Goal: Task Accomplishment & Management: Manage account settings

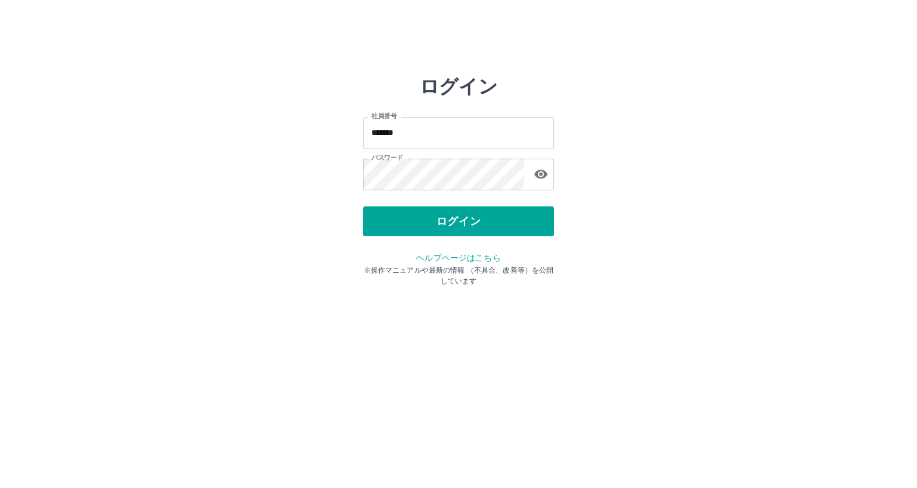
click at [471, 225] on div "ログイン" at bounding box center [458, 222] width 191 height 30
click at [471, 225] on button "ログイン" at bounding box center [458, 222] width 191 height 30
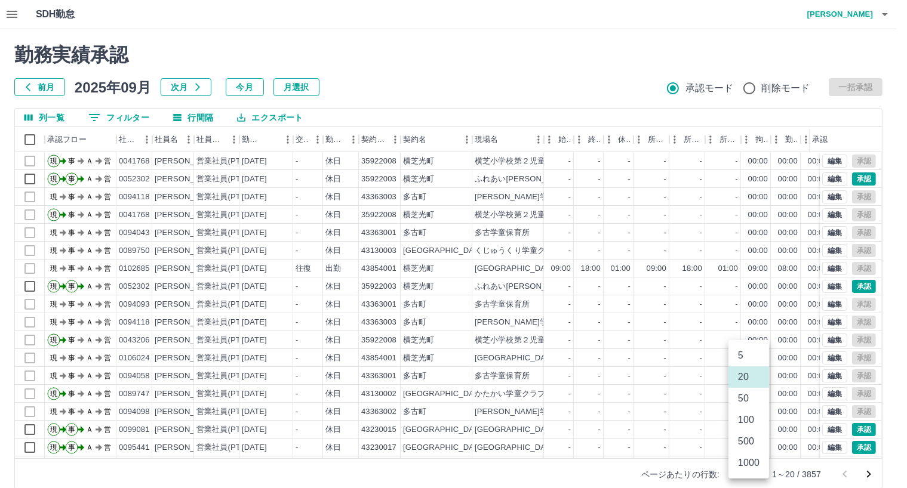
click at [749, 471] on body "SDH勤怠 江口　哲也 勤務実績承認 前月 2025年09月 次月 今月 月選択 承認モード 削除モード 一括承認 列一覧 0 フィルター 行間隔 エクスポー…" at bounding box center [453, 252] width 907 height 505
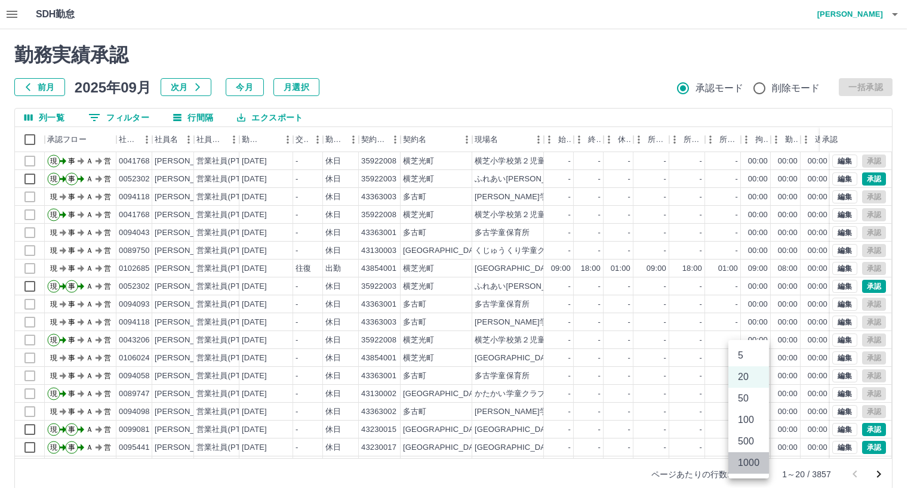
click at [748, 463] on li "1000" at bounding box center [749, 463] width 41 height 21
type input "****"
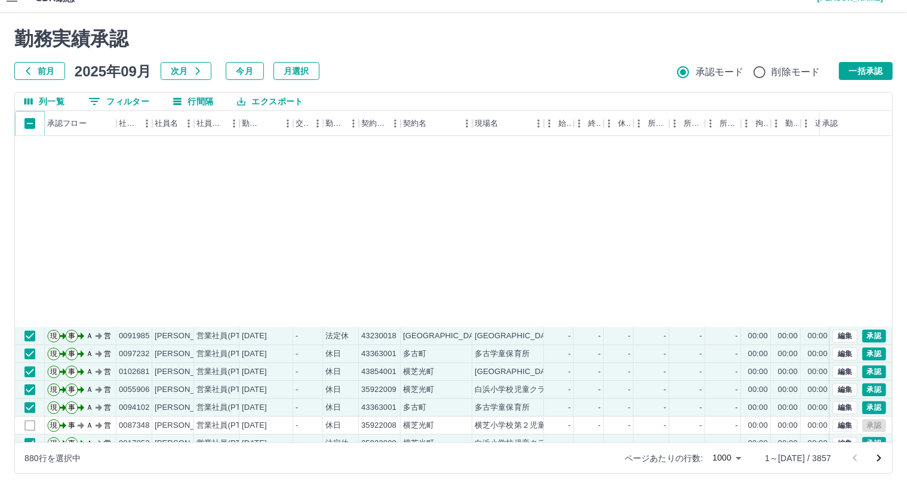
scroll to position [2986, 0]
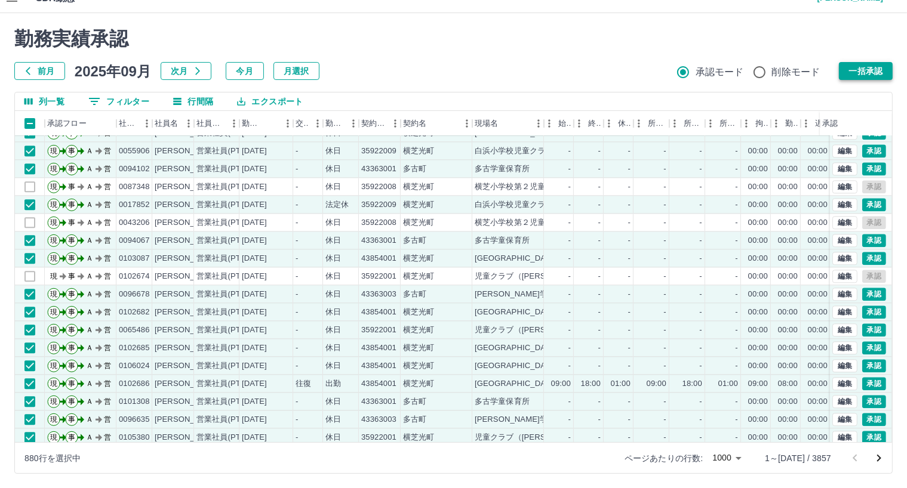
click at [872, 69] on button "一括承認" at bounding box center [866, 71] width 54 height 18
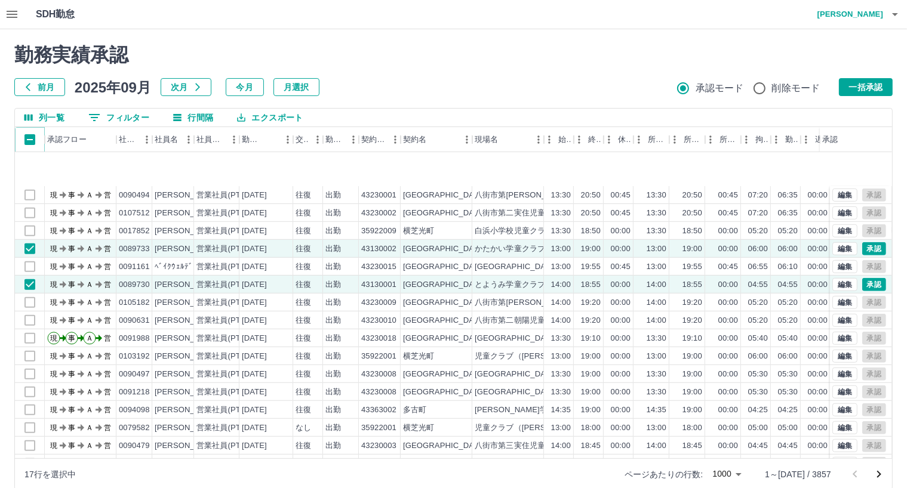
scroll to position [896, 0]
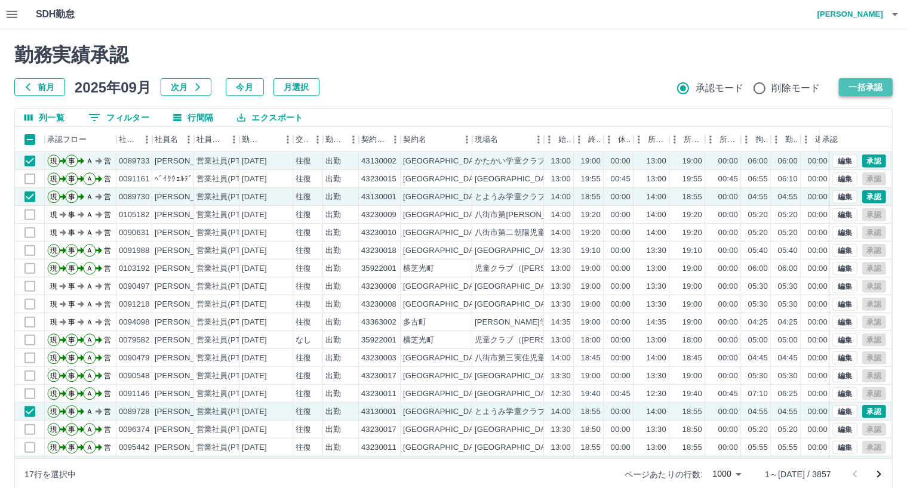
click at [866, 88] on button "一括承認" at bounding box center [866, 87] width 54 height 18
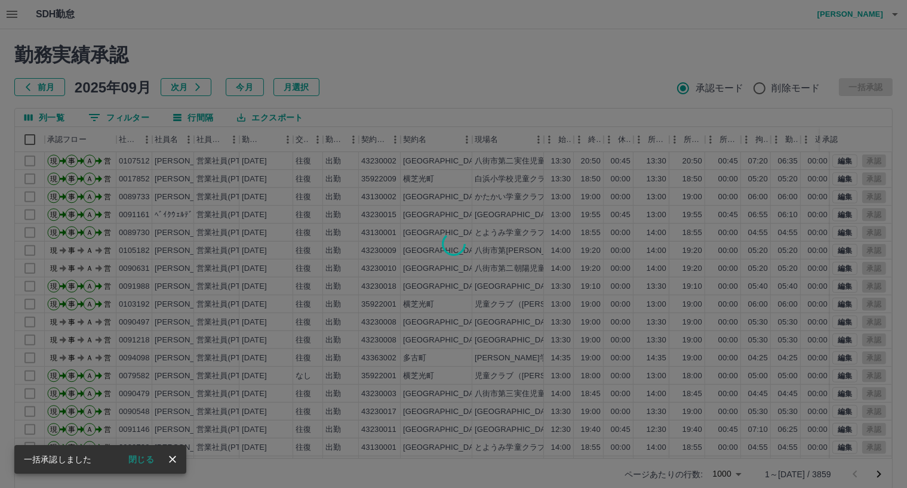
click at [172, 460] on icon "close" at bounding box center [172, 459] width 7 height 7
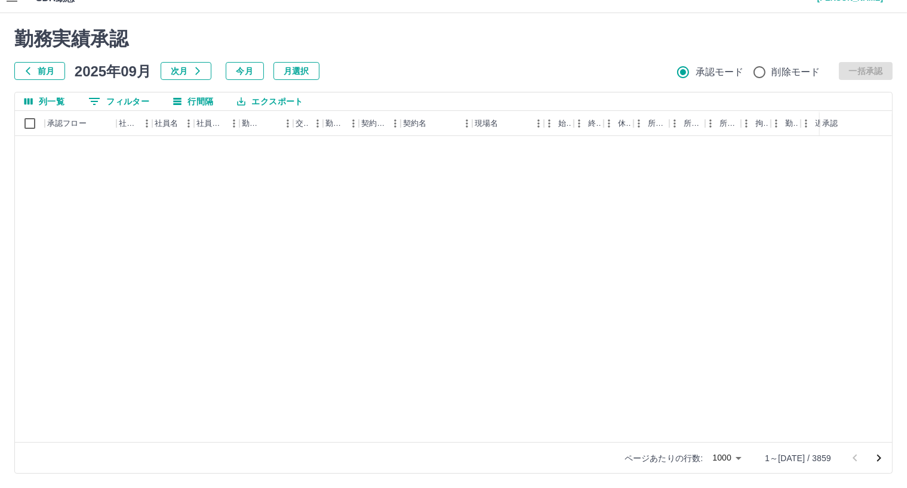
scroll to position [9590, 0]
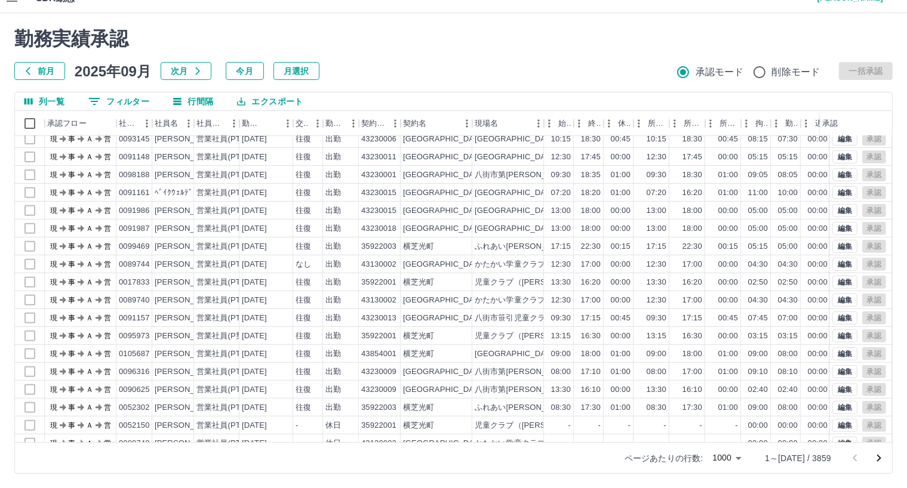
click at [877, 451] on icon "次のページへ" at bounding box center [879, 458] width 14 height 14
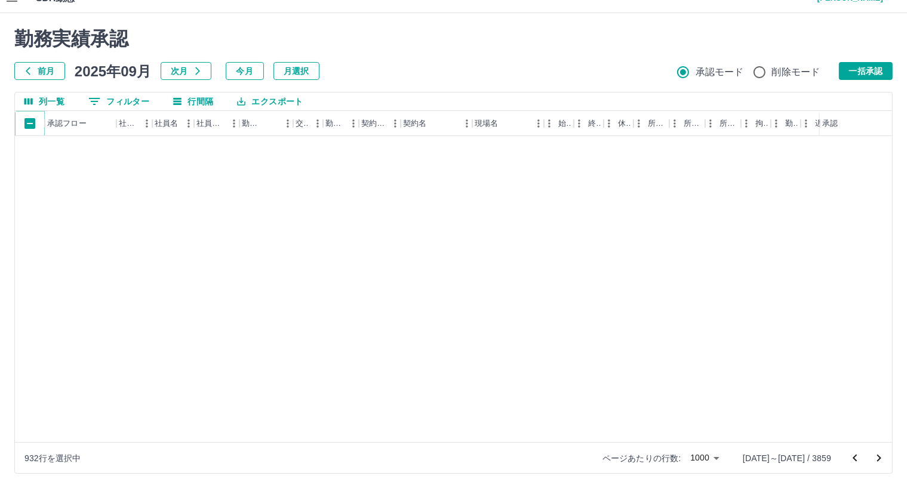
scroll to position [17619, 0]
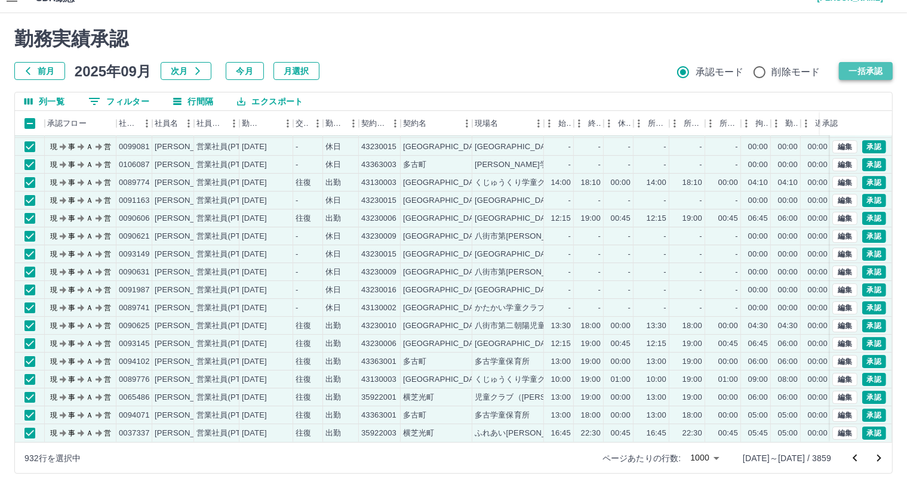
click at [869, 72] on button "一括承認" at bounding box center [866, 71] width 54 height 18
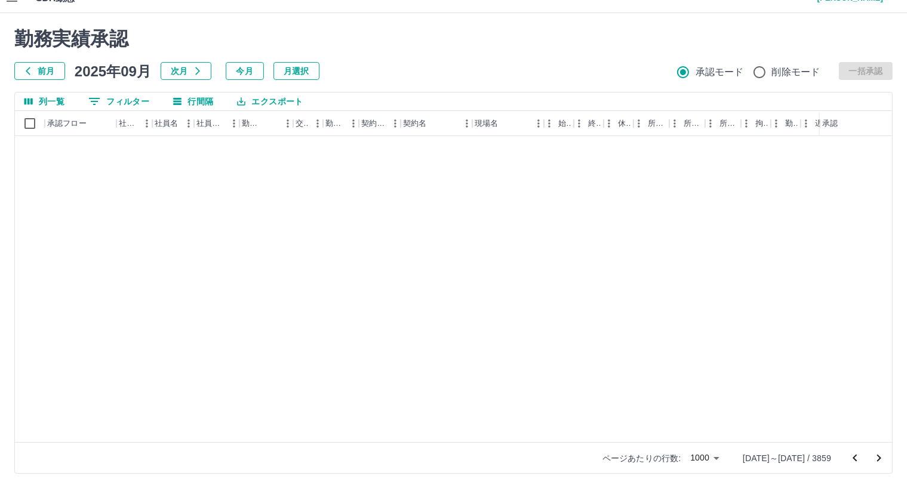
scroll to position [13737, 0]
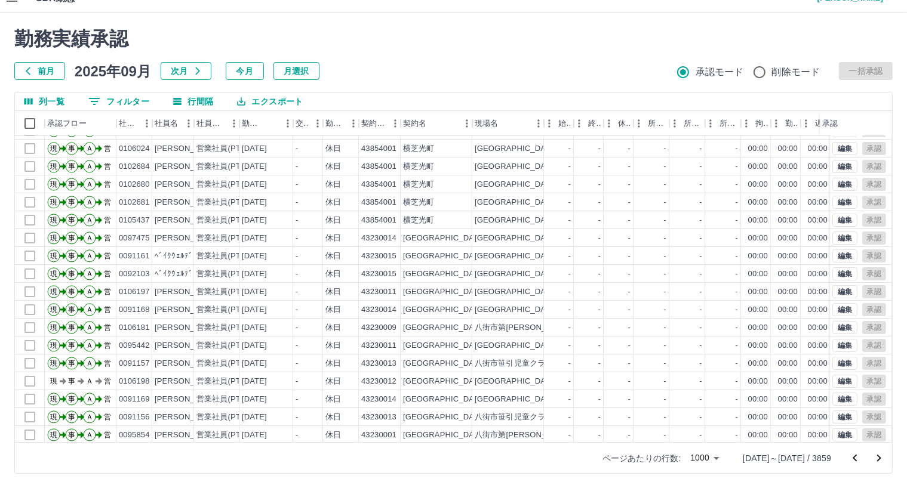
click at [878, 453] on icon "次のページへ" at bounding box center [879, 458] width 14 height 14
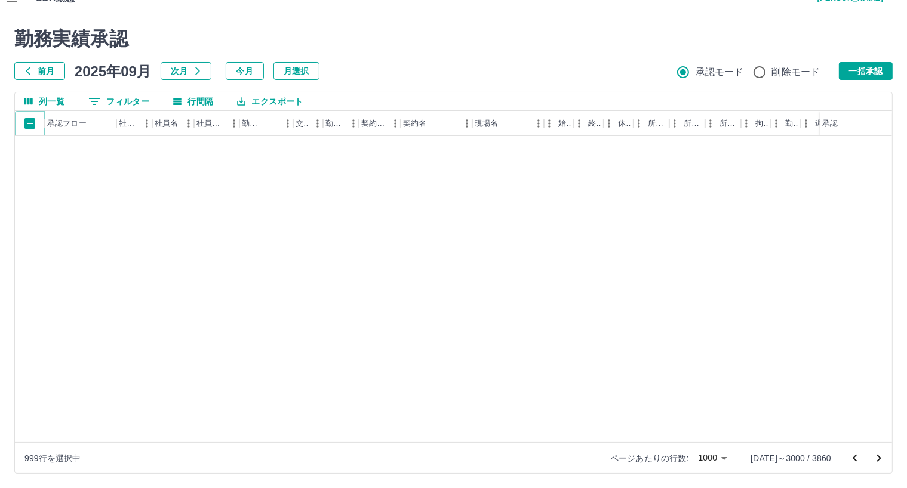
scroll to position [2408, 0]
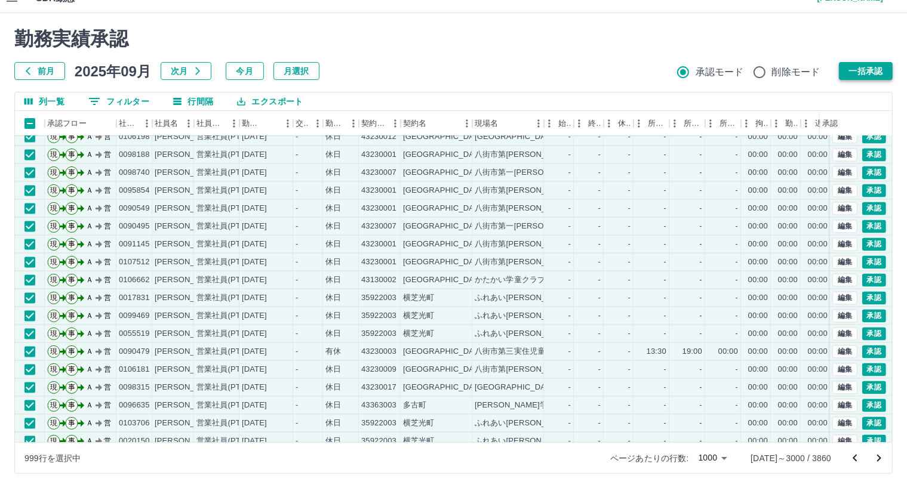
click at [869, 75] on button "一括承認" at bounding box center [866, 71] width 54 height 18
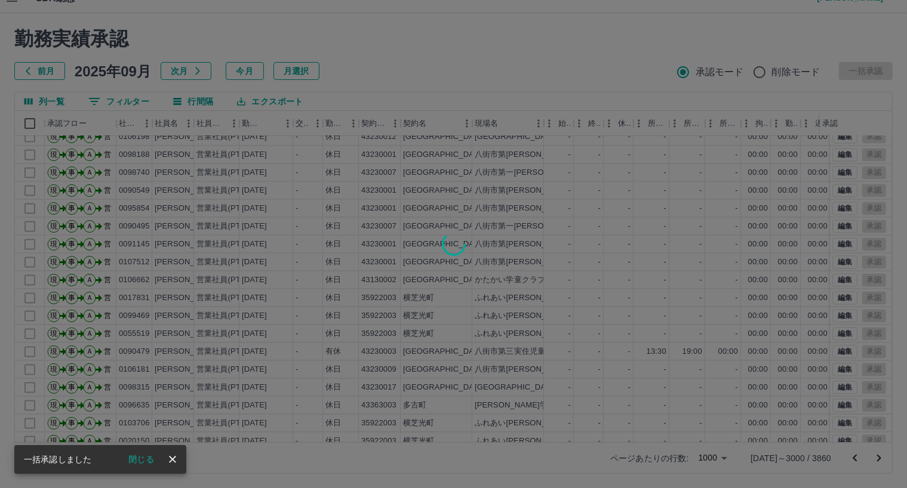
click at [147, 458] on button "閉じる" at bounding box center [141, 460] width 45 height 18
click at [171, 459] on div at bounding box center [453, 244] width 907 height 488
click at [136, 457] on div at bounding box center [453, 244] width 907 height 488
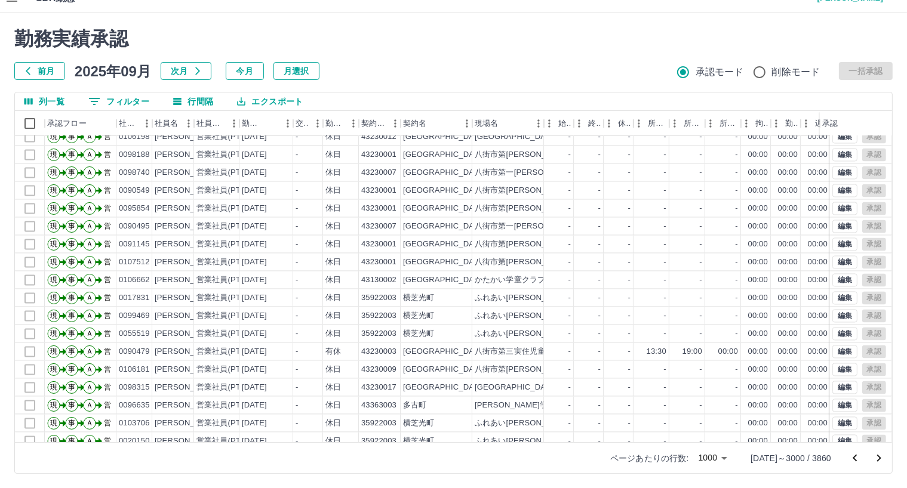
click at [888, 238] on div at bounding box center [453, 244] width 907 height 488
click at [888, 256] on div at bounding box center [453, 244] width 907 height 488
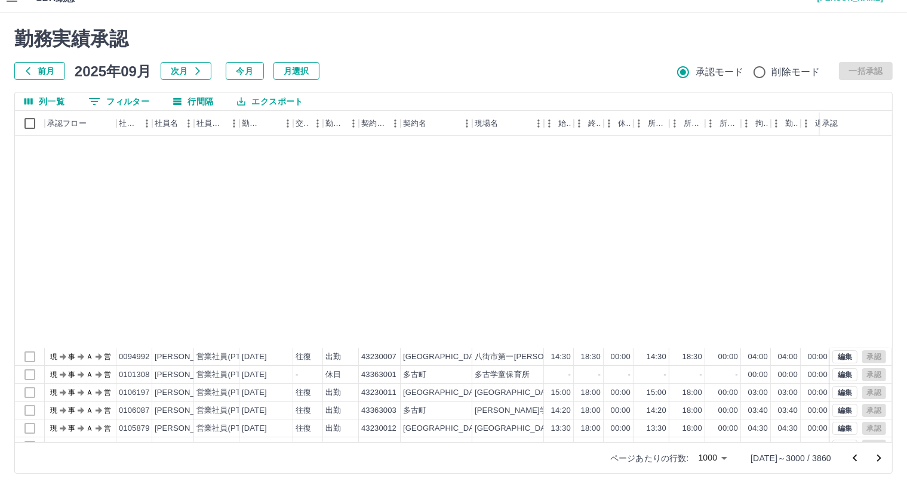
scroll to position [4221, 0]
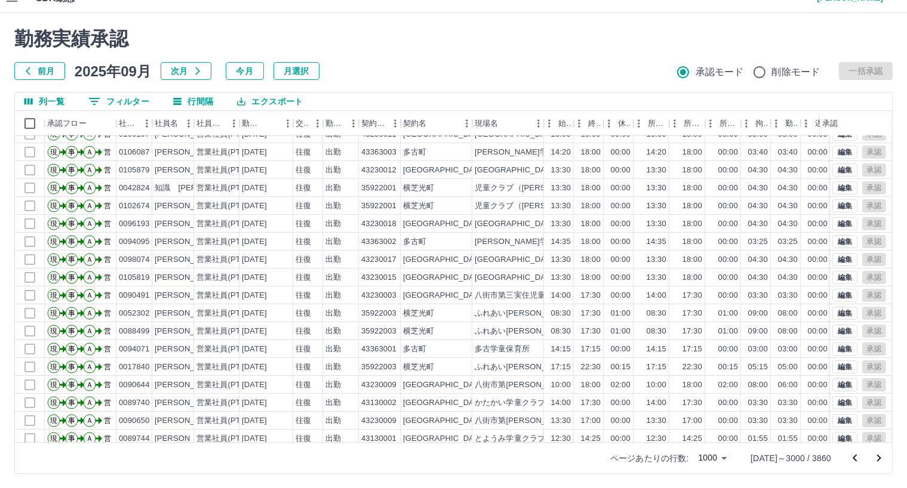
click at [879, 454] on icon "次のページへ" at bounding box center [879, 458] width 14 height 14
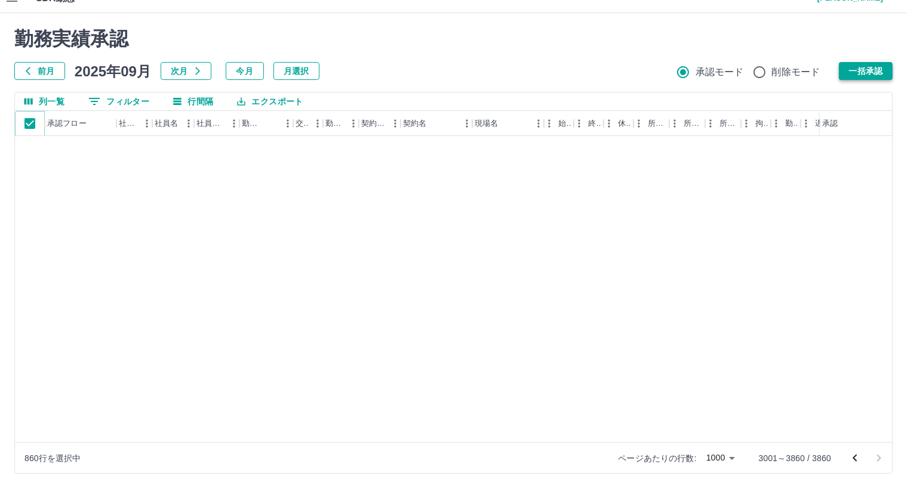
scroll to position [4837, 0]
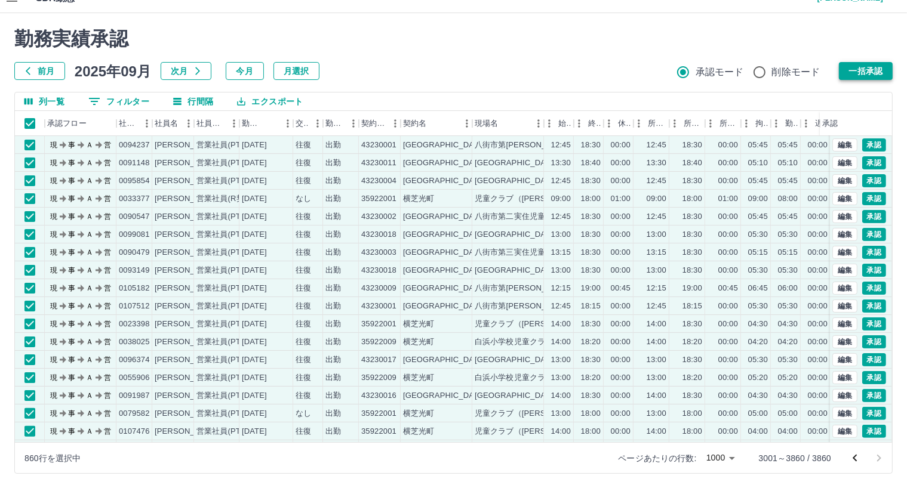
click at [872, 70] on button "一括承認" at bounding box center [866, 71] width 54 height 18
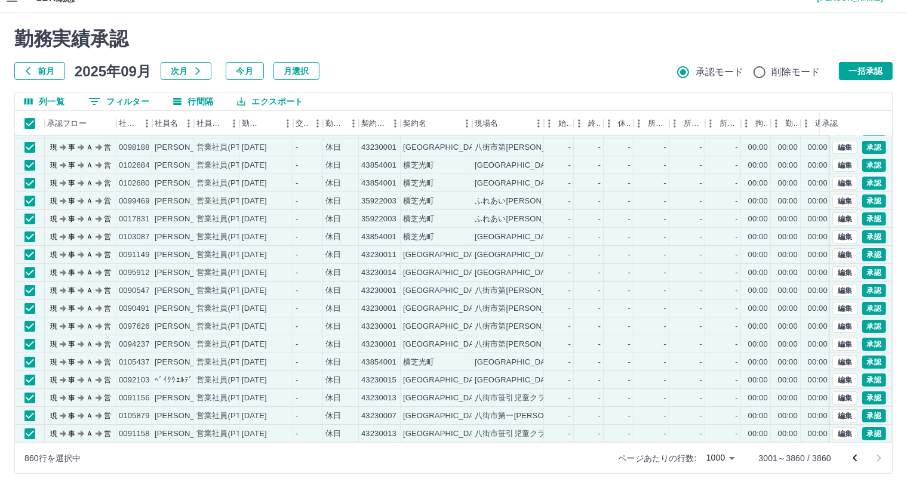
scroll to position [9256, 0]
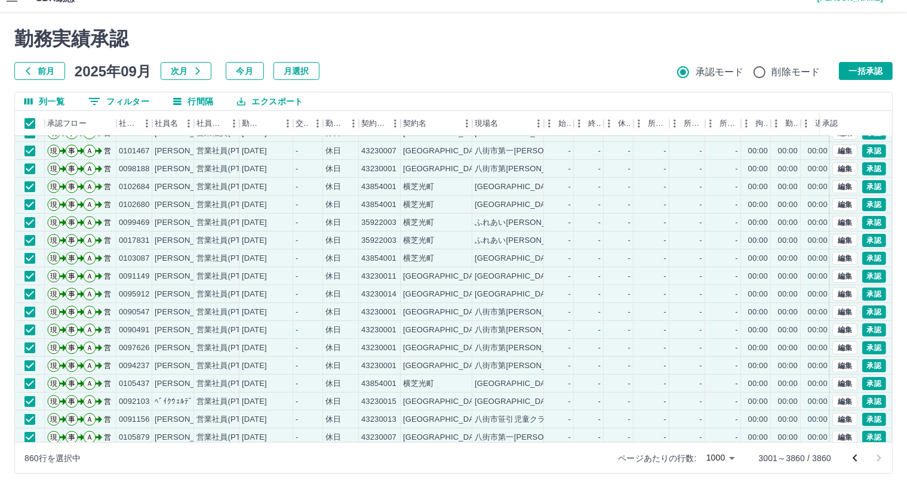
click at [885, 118] on div "承認" at bounding box center [856, 123] width 72 height 25
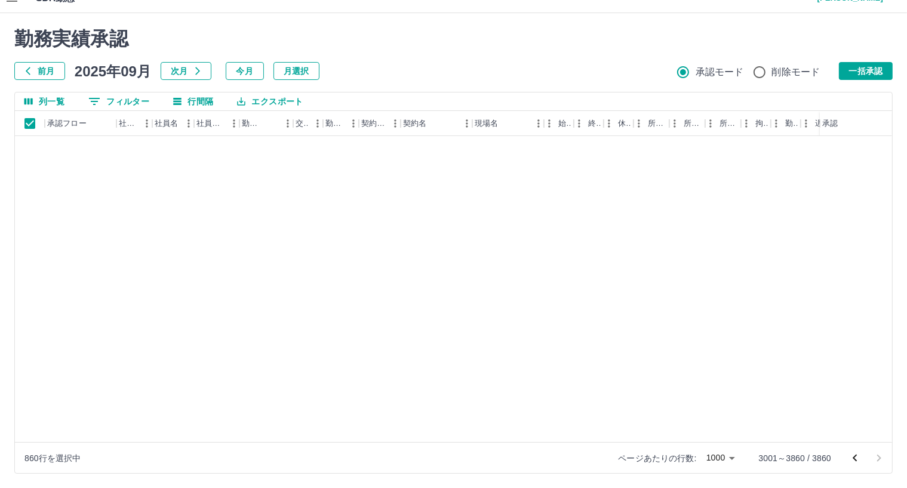
scroll to position [15111, 0]
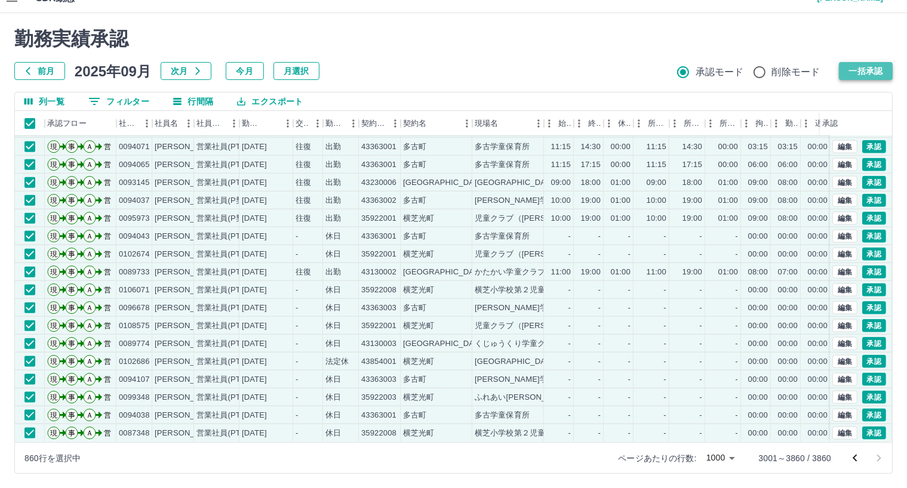
click at [877, 72] on button "一括承認" at bounding box center [866, 71] width 54 height 18
click at [887, 27] on div at bounding box center [453, 244] width 907 height 488
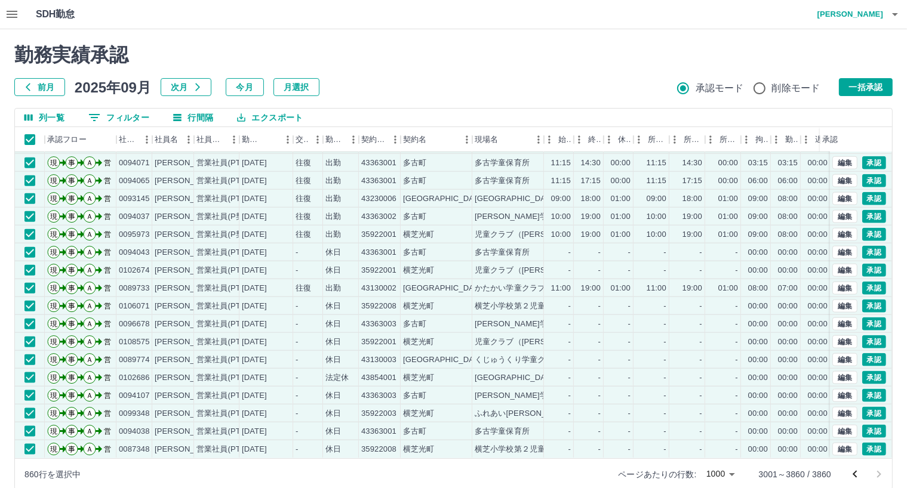
click at [895, 125] on div "承認権限がありません 勤務実績承認 前月 2025年09月 次月 今月 月選択 承認モード 削除モード 一括承認 列一覧 0 フィルター 行間隔 エクスポート…" at bounding box center [453, 266] width 907 height 475
click at [869, 88] on button "一括承認" at bounding box center [866, 87] width 54 height 18
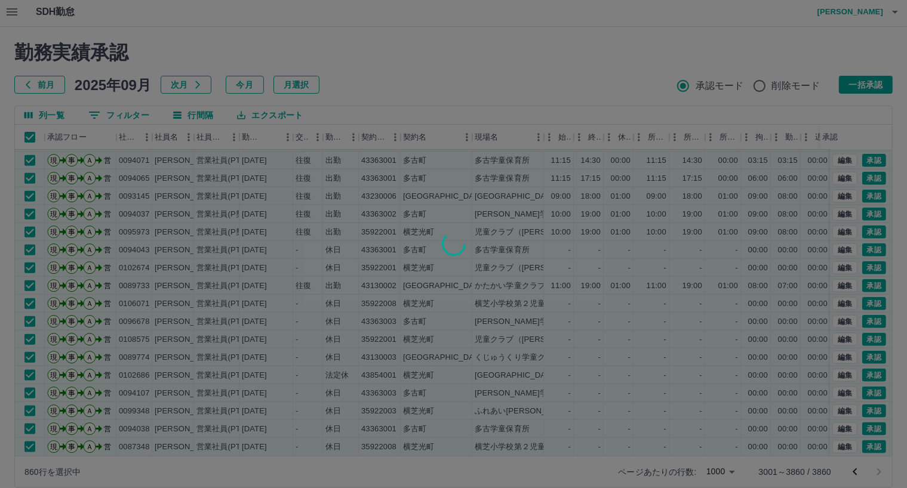
scroll to position [17, 0]
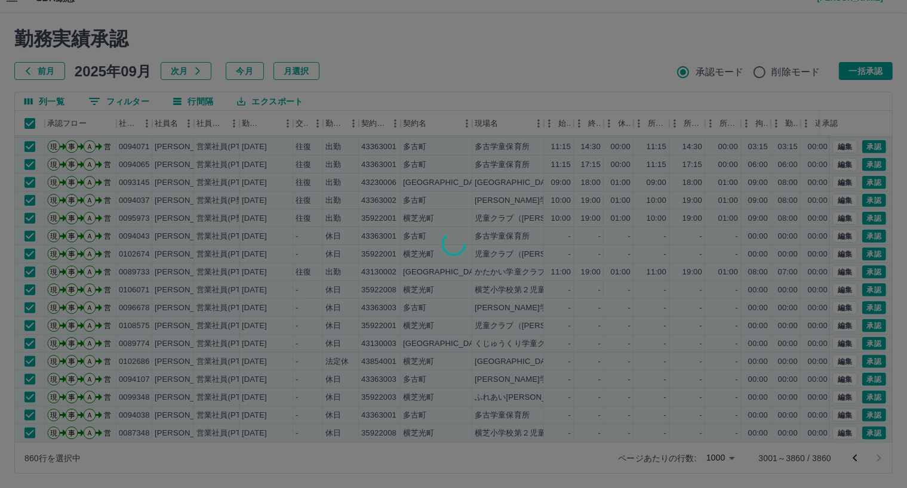
click at [580, 460] on div at bounding box center [453, 244] width 907 height 488
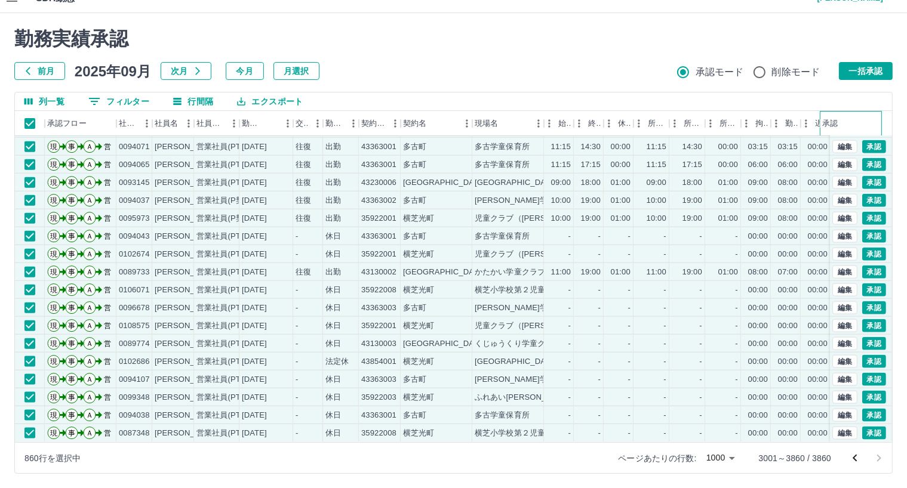
click at [881, 116] on div "承認" at bounding box center [851, 123] width 62 height 25
click at [559, 267] on div "11:00" at bounding box center [561, 272] width 20 height 11
click at [587, 335] on div "-" at bounding box center [589, 344] width 30 height 18
click at [592, 317] on div "-" at bounding box center [589, 326] width 30 height 18
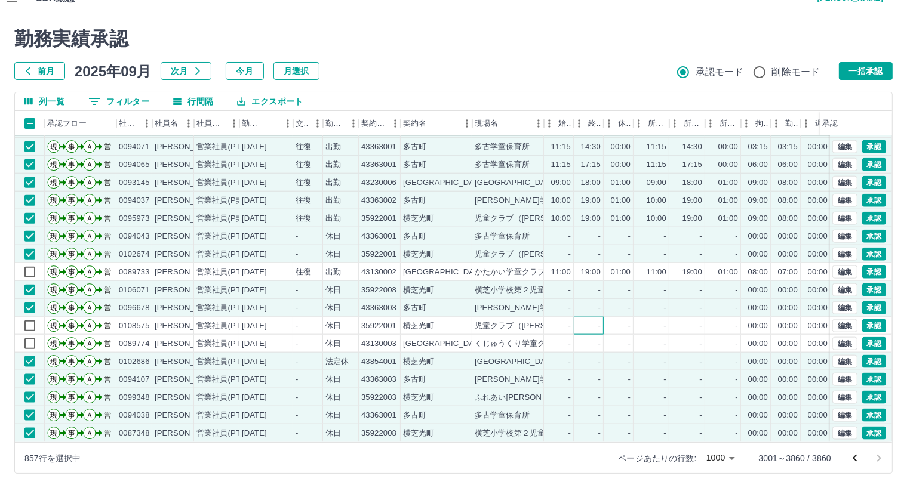
scroll to position [0, 0]
